Goal: Transaction & Acquisition: Purchase product/service

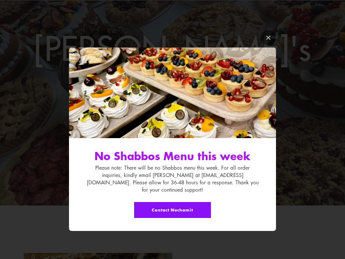
scroll to position [107, 0]
